Goal: Task Accomplishment & Management: Use online tool/utility

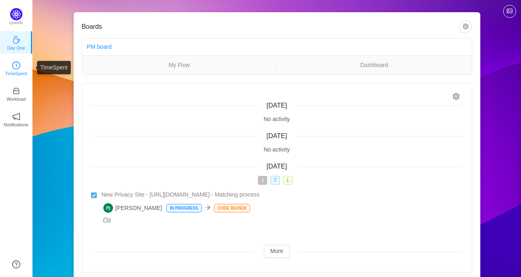
click at [20, 72] on p "TimeSpent" at bounding box center [16, 73] width 22 height 7
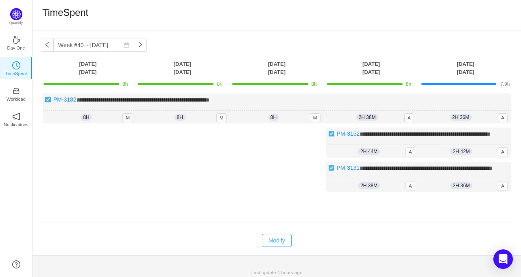
click at [277, 247] on button "Modify" at bounding box center [277, 240] width 30 height 13
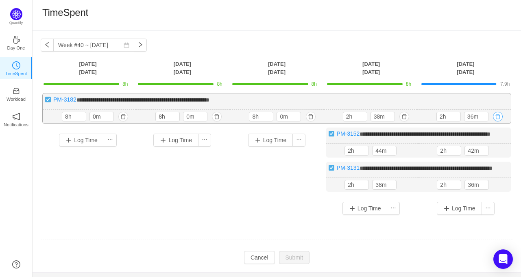
click at [498, 118] on button "button" at bounding box center [498, 117] width 10 height 10
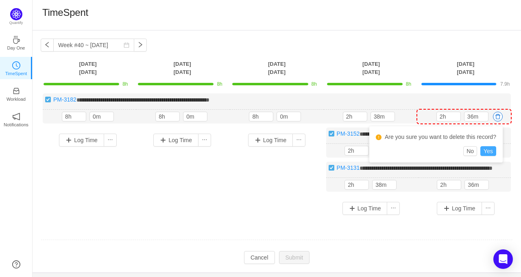
click at [490, 151] on button "Yes" at bounding box center [488, 151] width 16 height 10
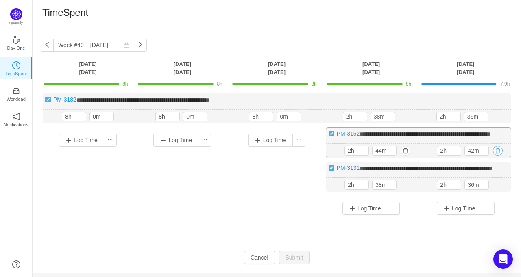
click at [500, 156] on button "button" at bounding box center [498, 151] width 10 height 10
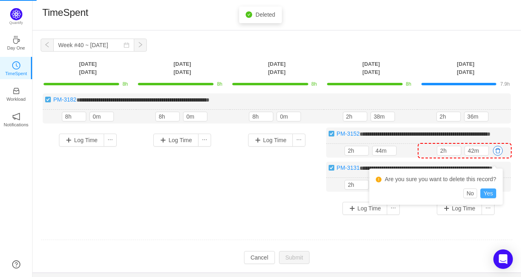
click at [488, 191] on button "Yes" at bounding box center [488, 194] width 16 height 10
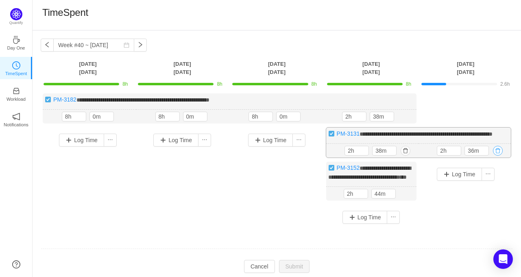
click at [498, 156] on button "button" at bounding box center [498, 151] width 10 height 10
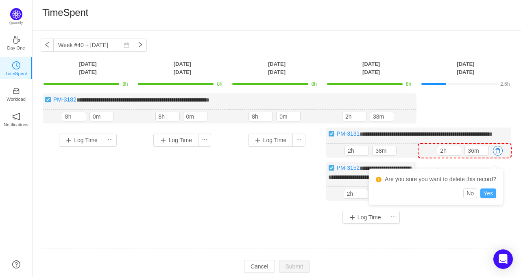
click at [486, 194] on button "Yes" at bounding box center [488, 194] width 16 height 10
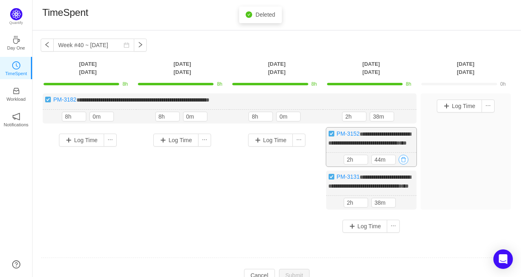
click at [402, 165] on button "button" at bounding box center [404, 160] width 10 height 10
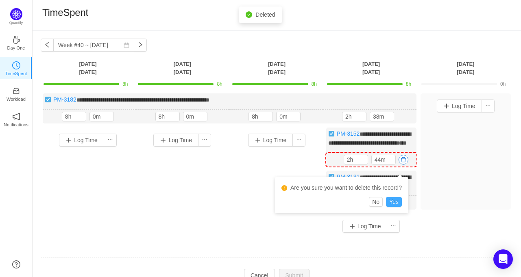
drag, startPoint x: 393, startPoint y: 202, endPoint x: 400, endPoint y: 210, distance: 10.9
click at [394, 203] on button "Yes" at bounding box center [394, 202] width 16 height 10
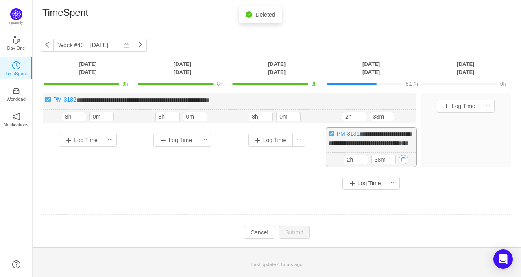
click at [406, 165] on button "button" at bounding box center [404, 160] width 10 height 10
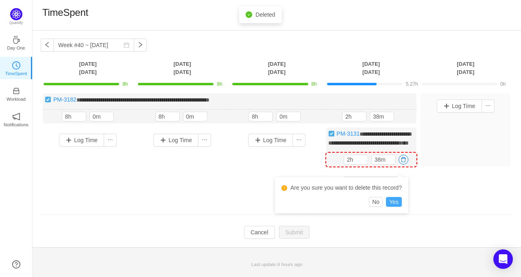
click at [397, 203] on button "Yes" at bounding box center [394, 202] width 16 height 10
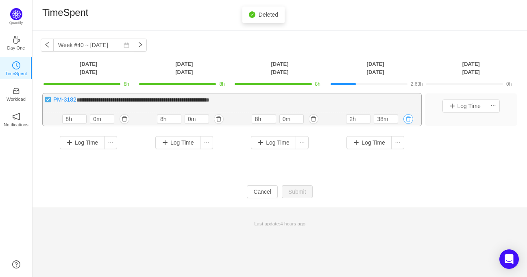
click at [407, 119] on button "button" at bounding box center [409, 119] width 10 height 10
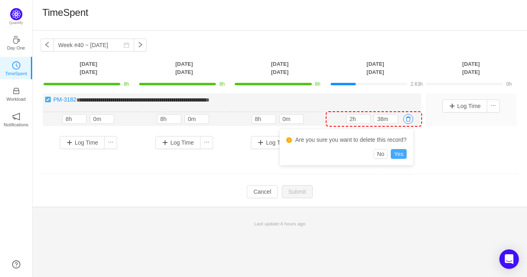
click at [394, 155] on button "Yes" at bounding box center [399, 154] width 16 height 10
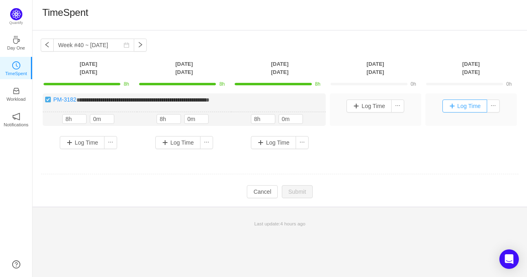
click at [469, 104] on button "Log Time" at bounding box center [465, 106] width 45 height 13
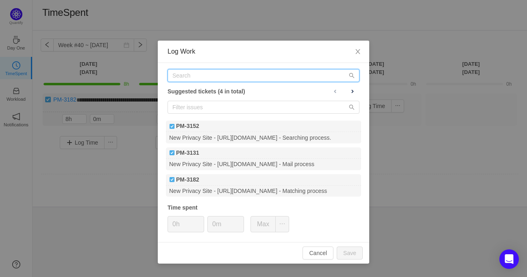
click at [251, 80] on input "text" at bounding box center [264, 75] width 192 height 13
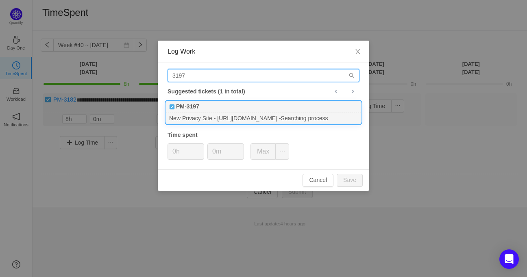
type input "3197"
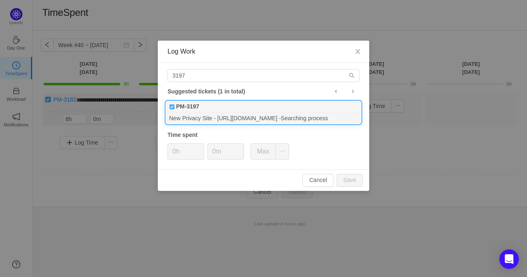
click at [215, 119] on div "New Privacy Site - [URL][DOMAIN_NAME] -Searching process" at bounding box center [263, 118] width 195 height 11
click at [348, 179] on button "Save" at bounding box center [350, 180] width 26 height 13
type input "0h"
